Goal: Task Accomplishment & Management: Manage account settings

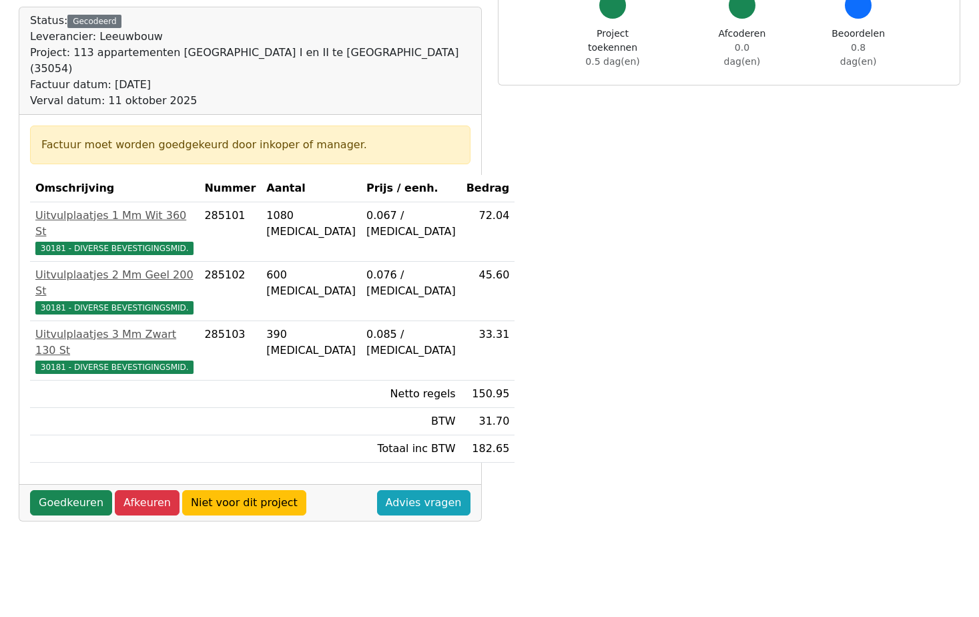
scroll to position [133, 0]
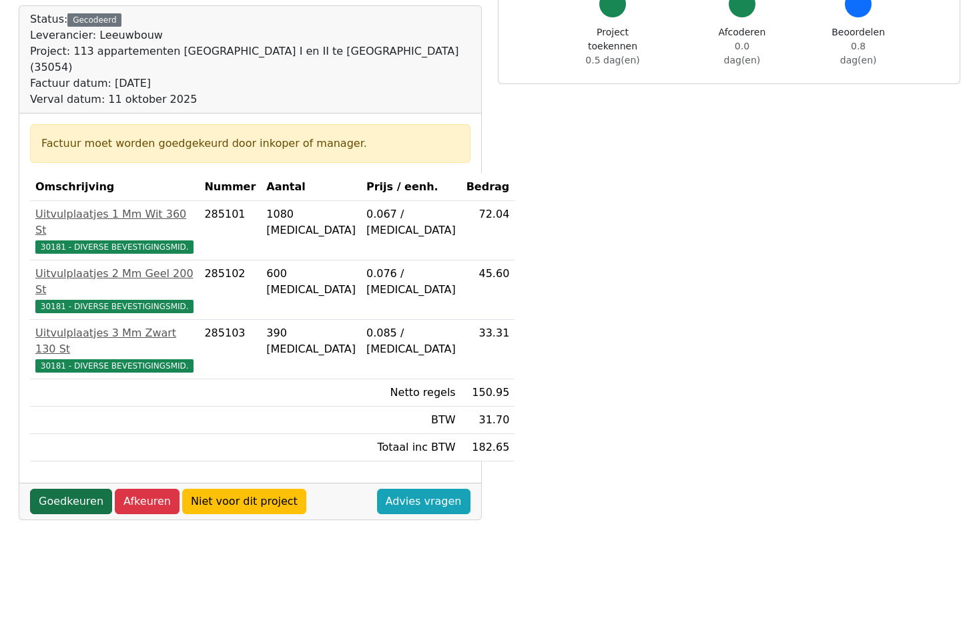
click at [65, 488] on link "Goedkeuren" at bounding box center [71, 500] width 82 height 25
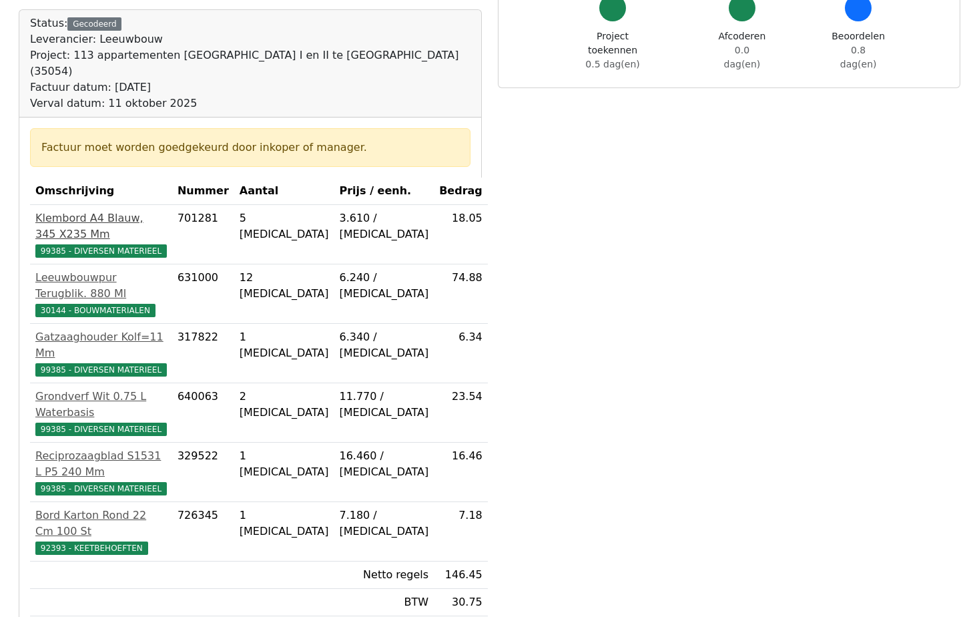
scroll to position [133, 0]
